Goal: Find specific page/section: Find specific page/section

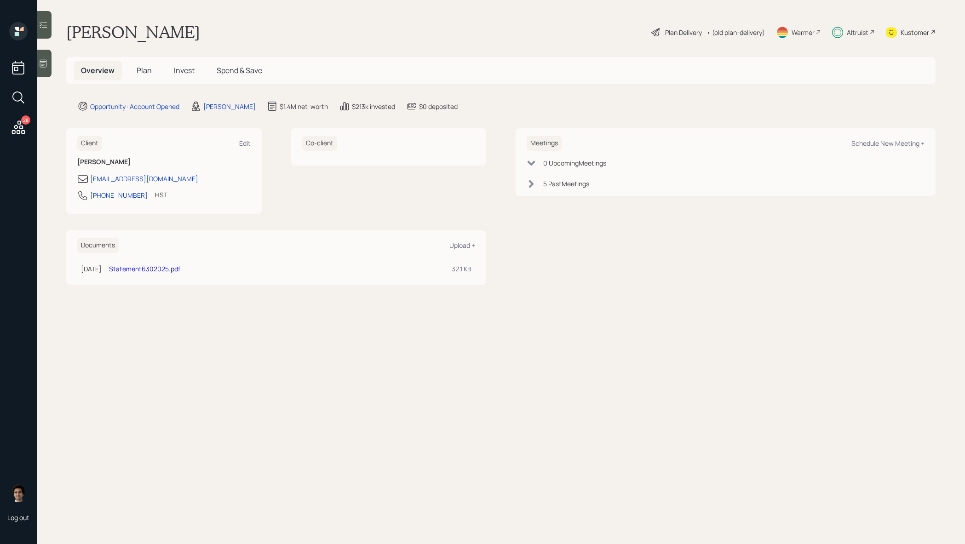
click at [18, 131] on icon at bounding box center [18, 127] width 17 height 17
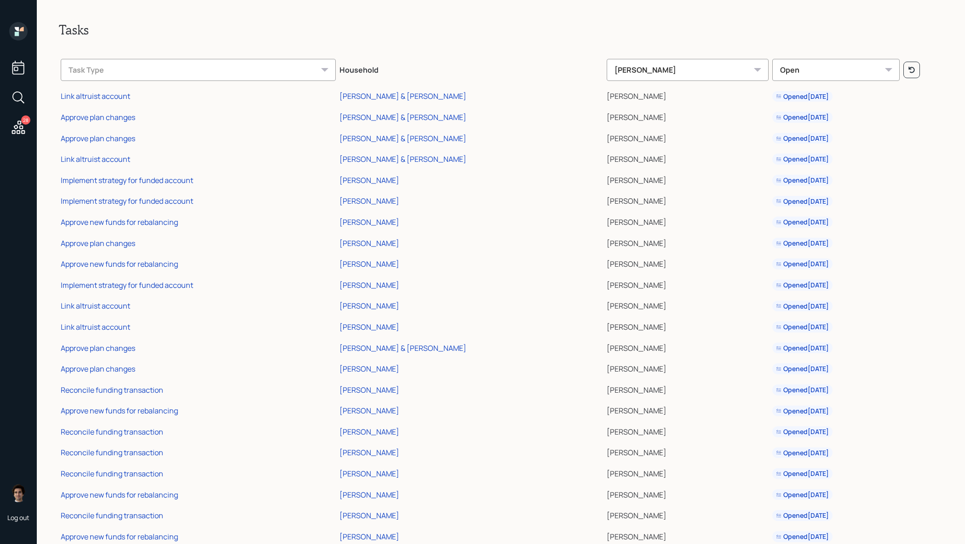
click at [25, 101] on icon at bounding box center [18, 97] width 17 height 17
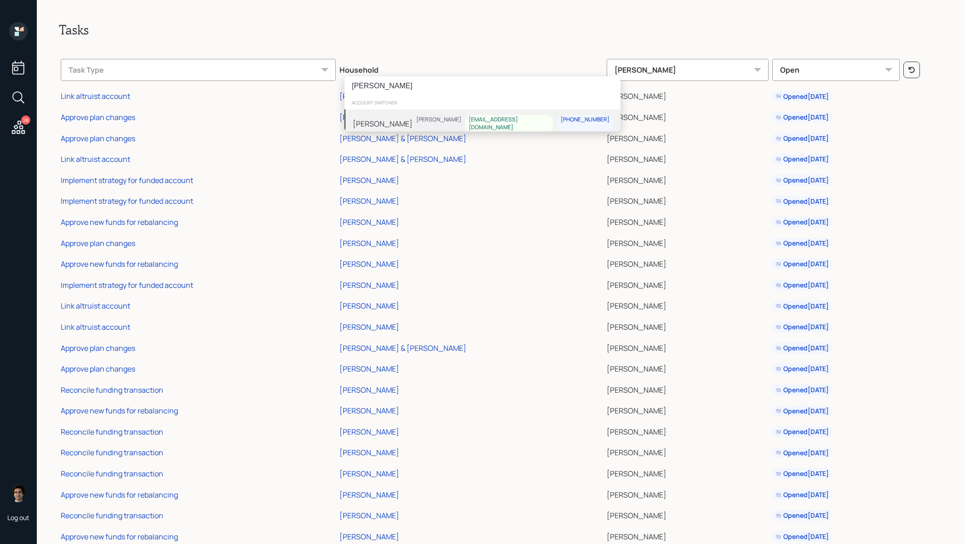
type input "kent livin"
click at [465, 115] on div "[PERSON_NAME]" at bounding box center [438, 123] width 52 height 17
